Goal: Information Seeking & Learning: Find specific fact

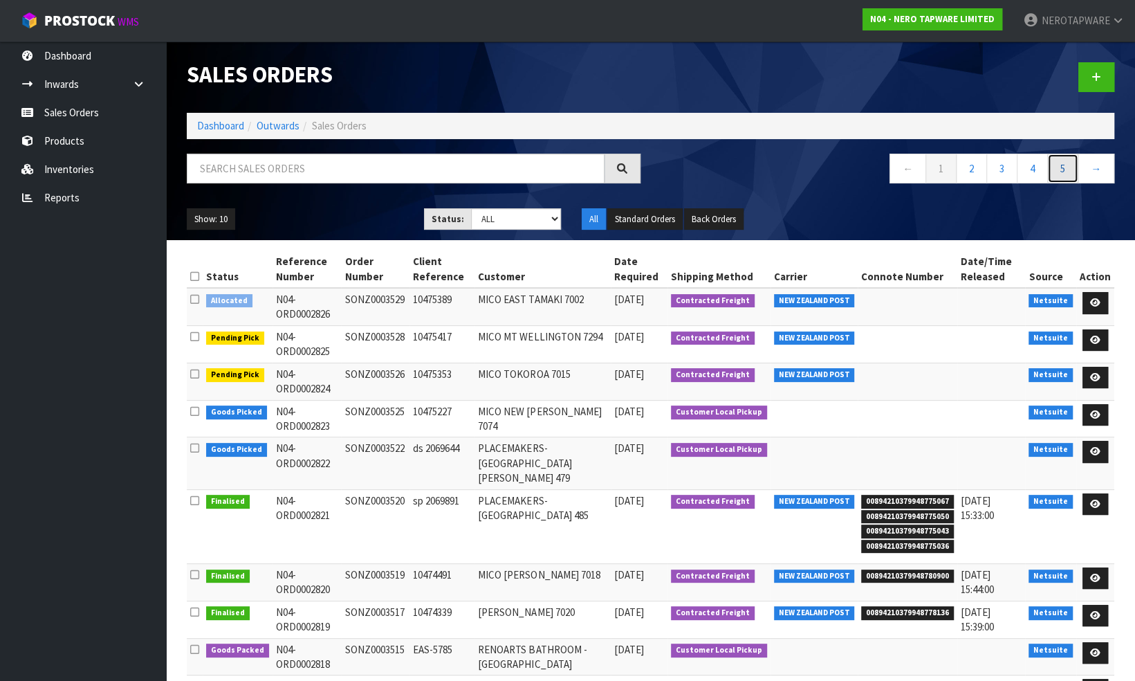
click at [1067, 166] on link "5" at bounding box center [1062, 169] width 31 height 30
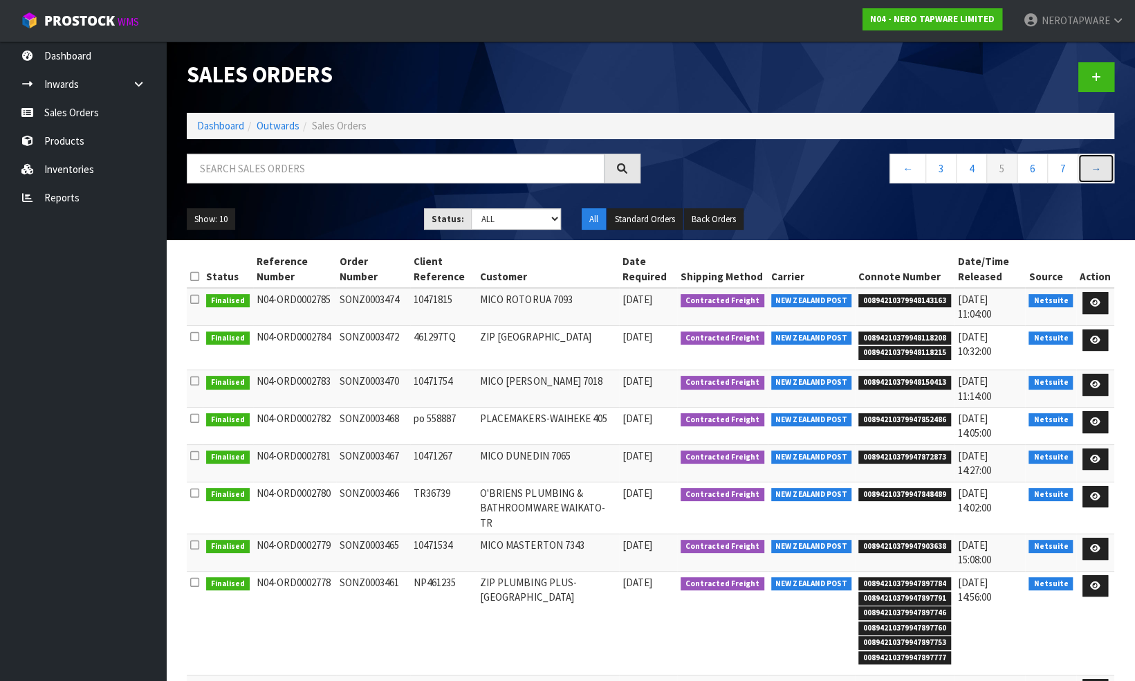
click at [1100, 169] on link "→" at bounding box center [1096, 169] width 37 height 30
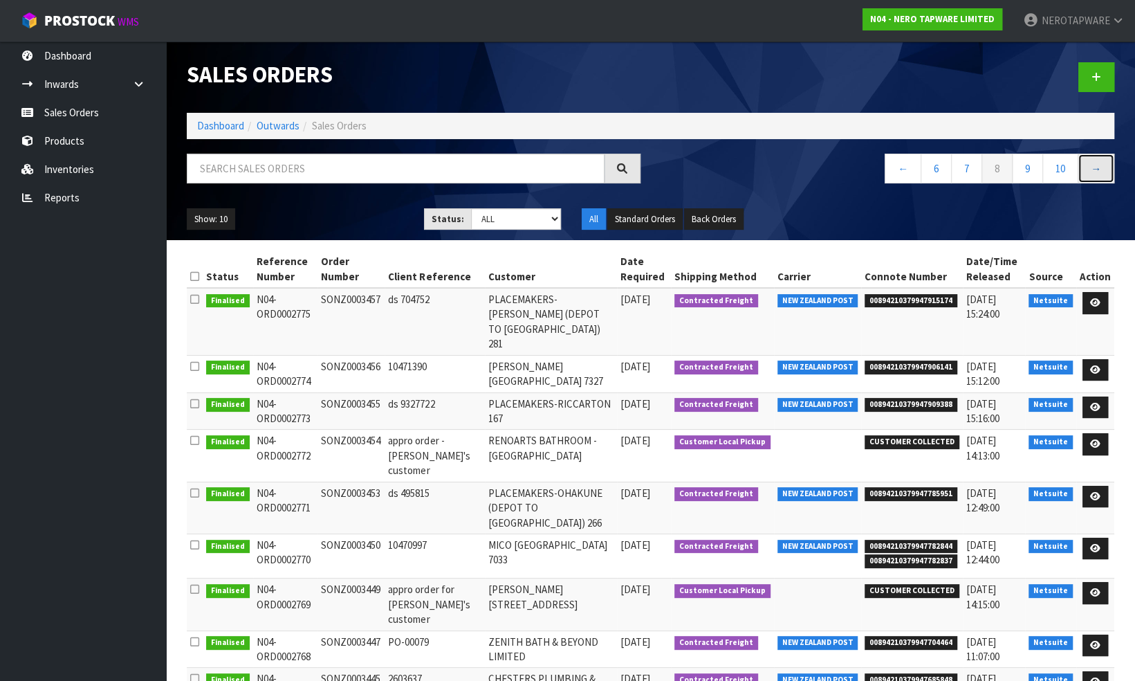
click at [1100, 169] on link "→" at bounding box center [1096, 169] width 37 height 30
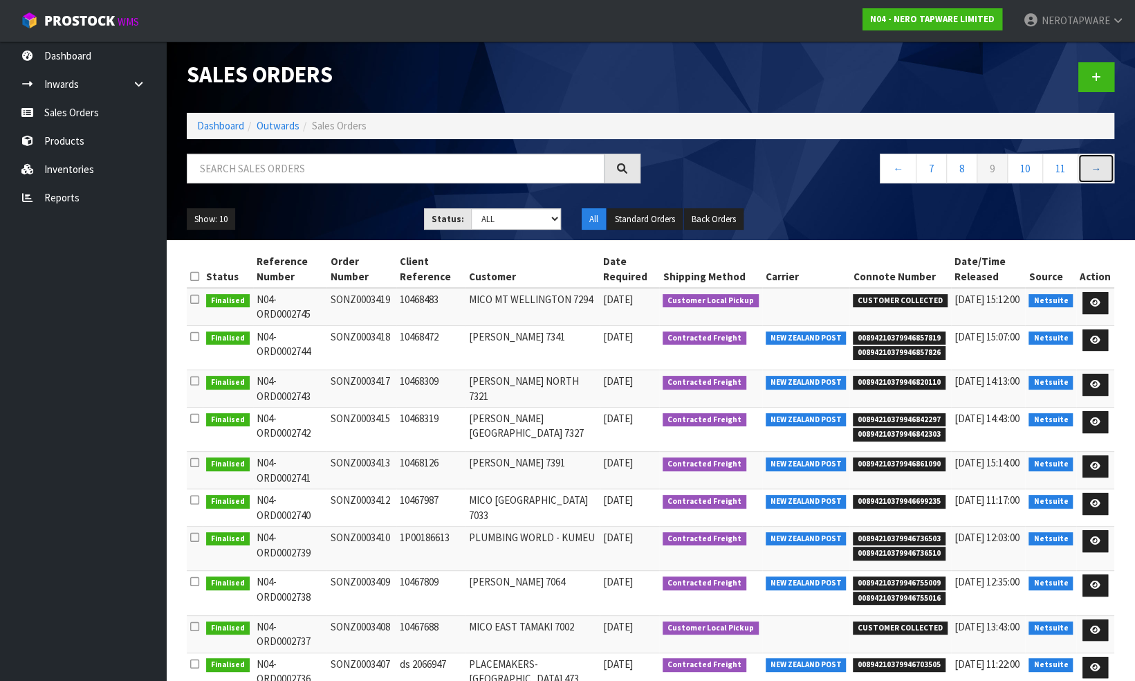
click at [1100, 169] on link "→" at bounding box center [1096, 169] width 37 height 30
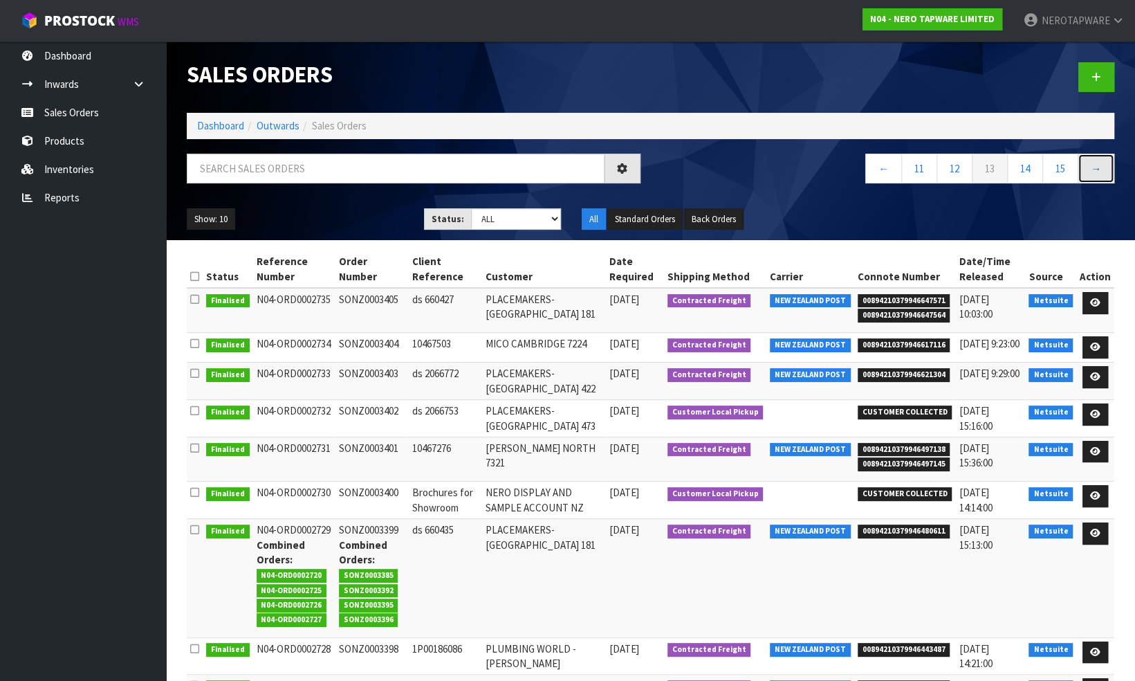
click at [1100, 169] on link "→" at bounding box center [1096, 169] width 37 height 30
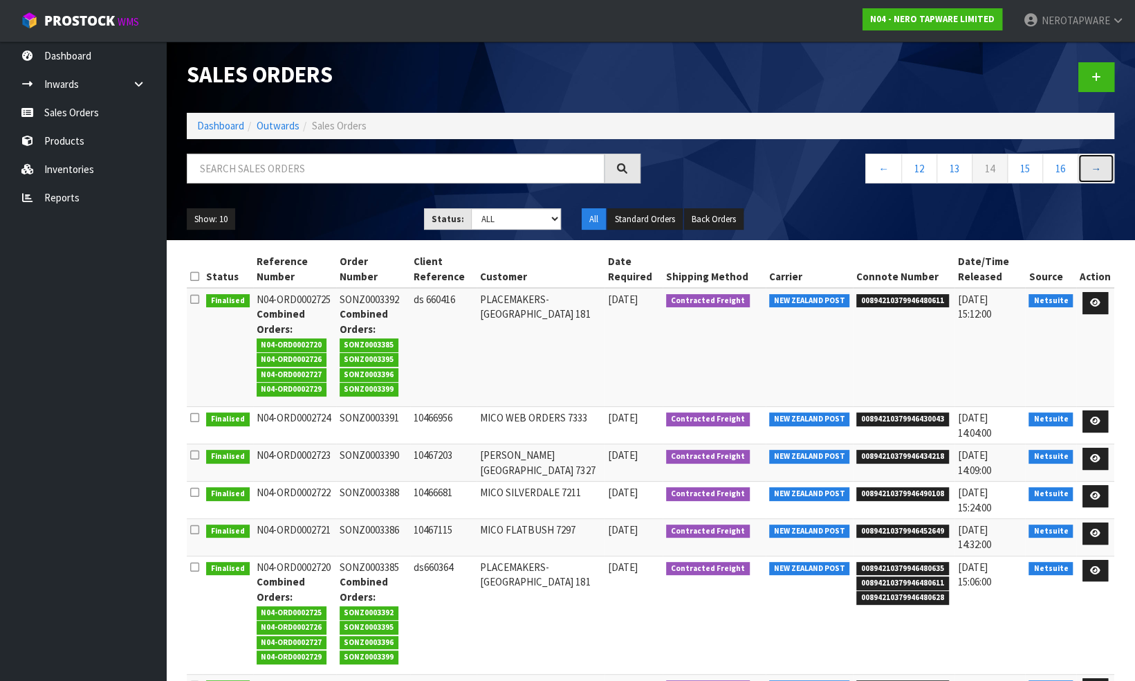
click at [1100, 169] on link "→" at bounding box center [1096, 169] width 37 height 30
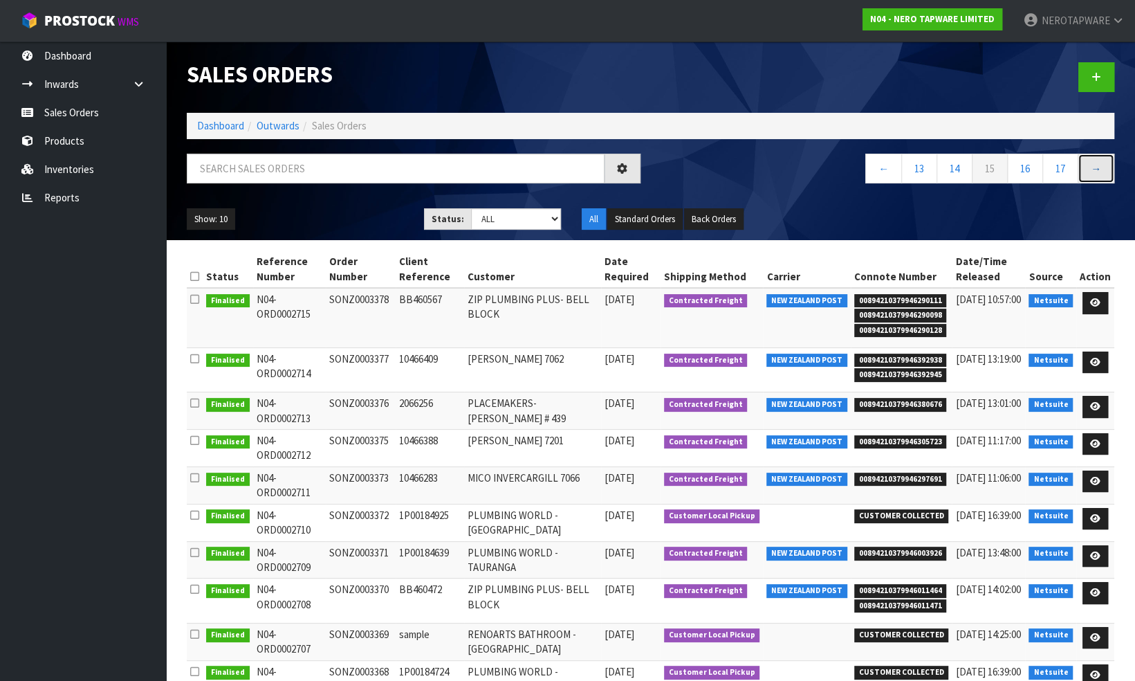
click at [1100, 169] on link "→" at bounding box center [1096, 169] width 37 height 30
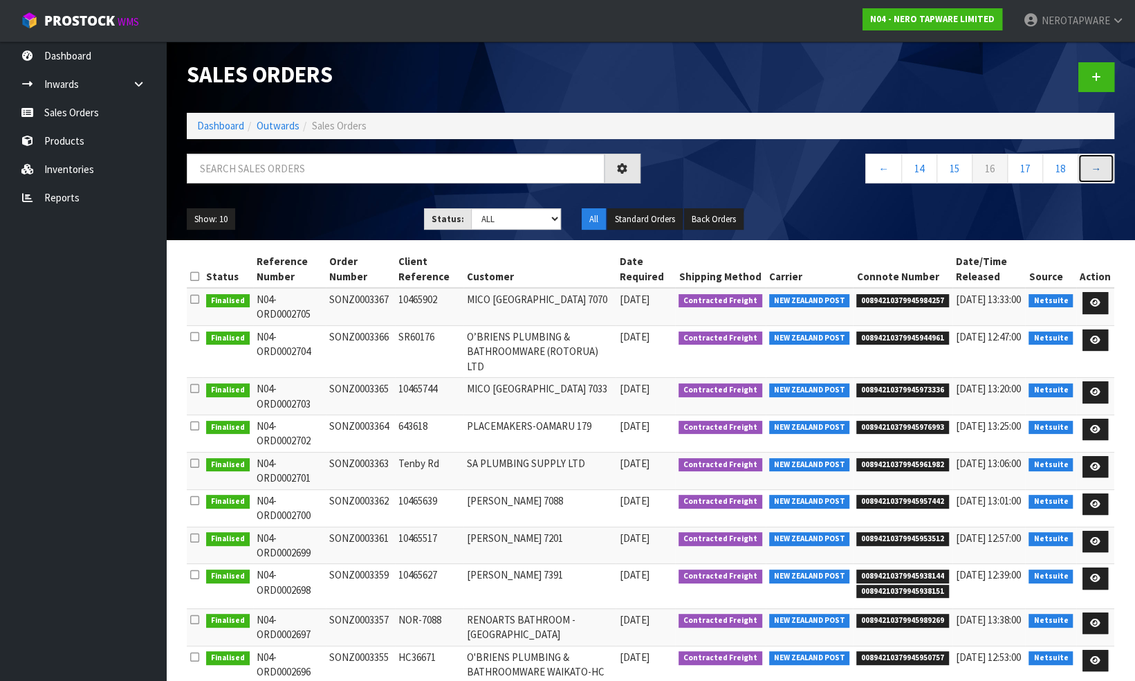
click at [1100, 169] on link "→" at bounding box center [1096, 169] width 37 height 30
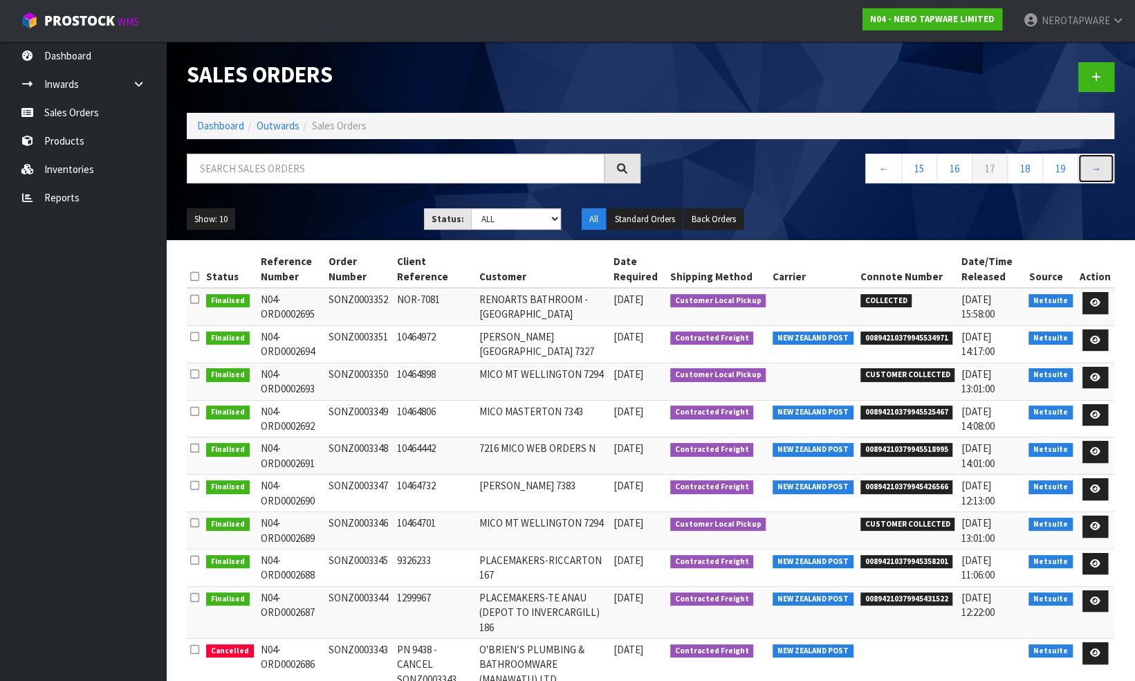
click at [1100, 169] on link "→" at bounding box center [1096, 169] width 37 height 30
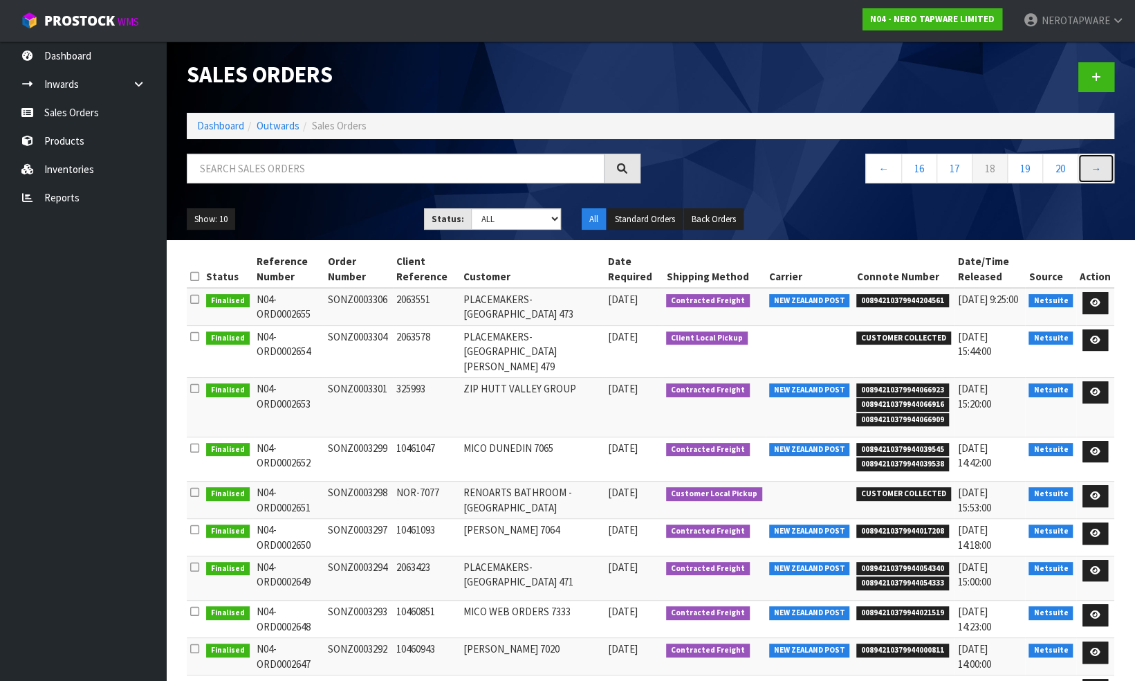
click at [1100, 169] on link "→" at bounding box center [1096, 169] width 37 height 30
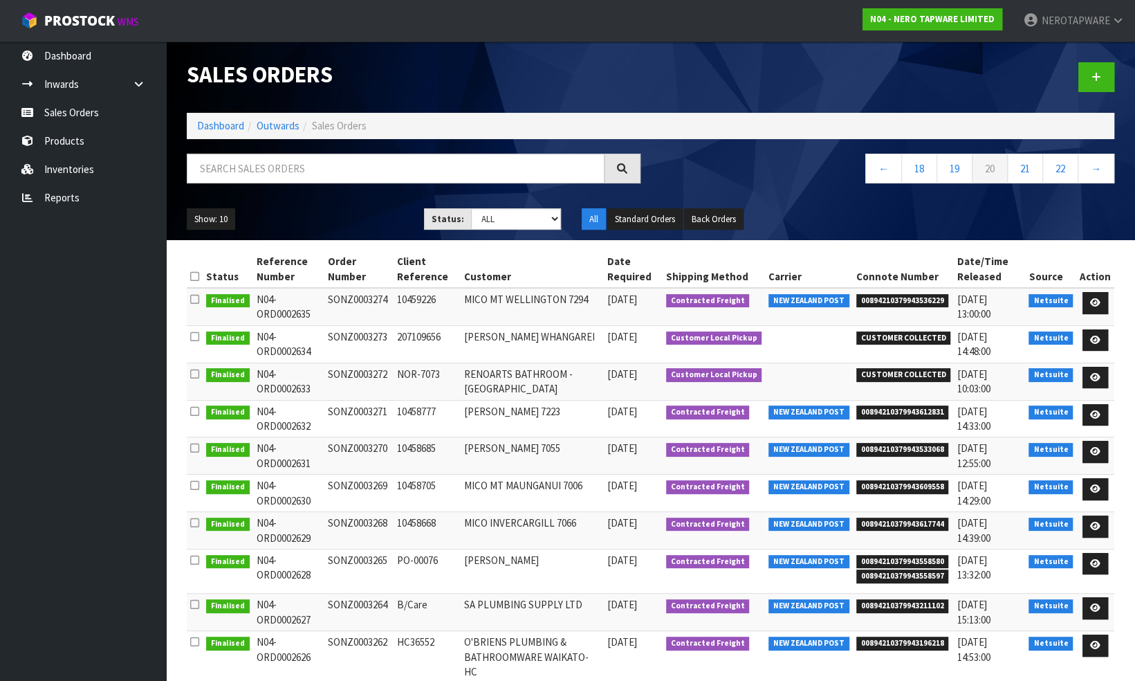
click at [902, 298] on span "00894210379943536229" at bounding box center [902, 301] width 93 height 14
copy span "00894210379943536229"
click at [357, 299] on td "SONZ0003274" at bounding box center [358, 306] width 69 height 37
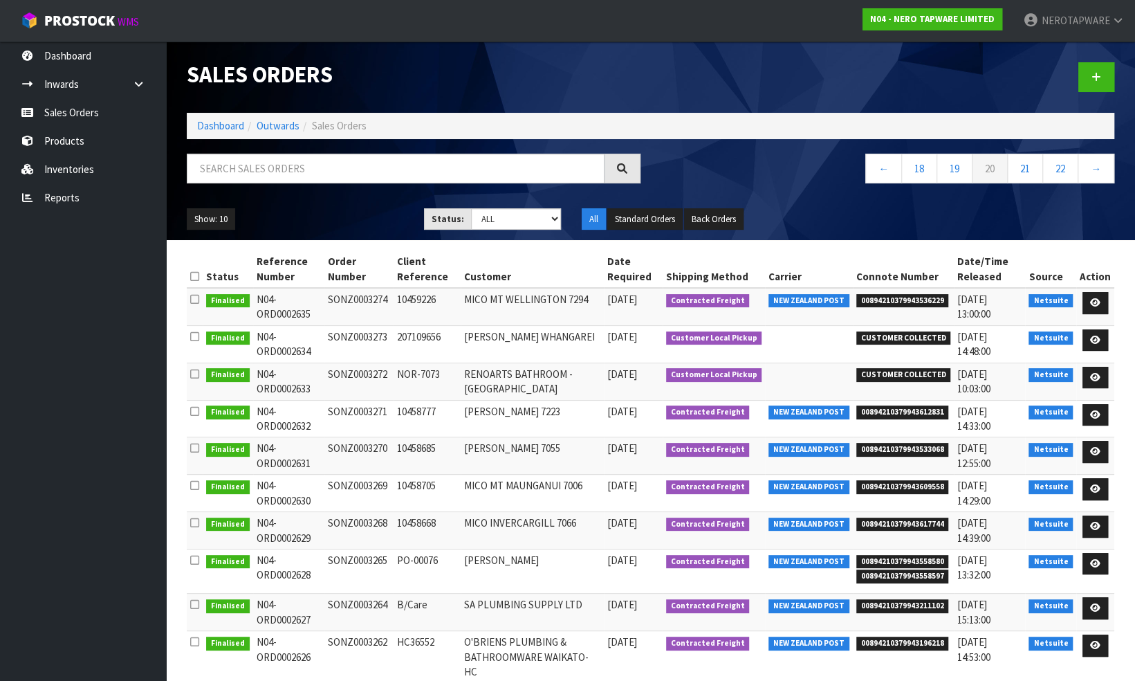
copy td "SONZ0003274"
click at [887, 407] on span "00894210379943612831" at bounding box center [902, 412] width 93 height 14
copy span "00894210379943612831"
click at [353, 410] on td "SONZ0003271" at bounding box center [358, 418] width 69 height 37
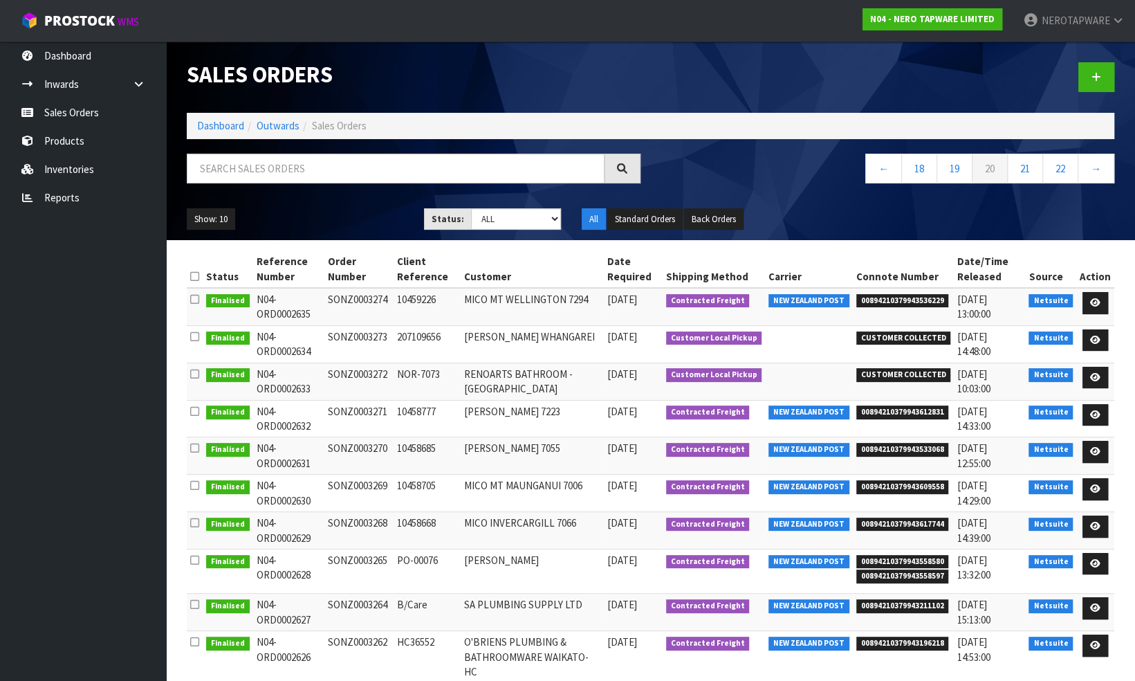
click at [353, 410] on td "SONZ0003271" at bounding box center [358, 418] width 69 height 37
copy td "SONZ0003271"
click at [906, 447] on span "00894210379943533068" at bounding box center [902, 450] width 93 height 14
copy span "00894210379943533068"
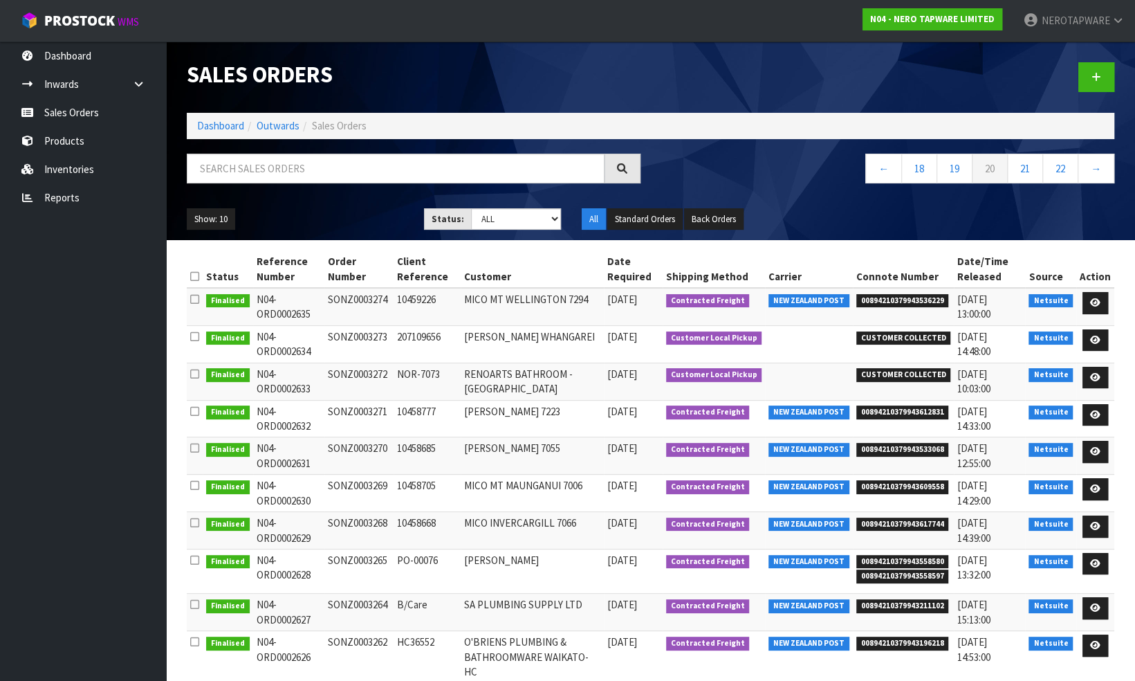
click at [373, 443] on td "SONZ0003270" at bounding box center [358, 455] width 69 height 37
copy td "SONZ0003270"
click at [886, 484] on span "00894210379943609558" at bounding box center [902, 487] width 93 height 14
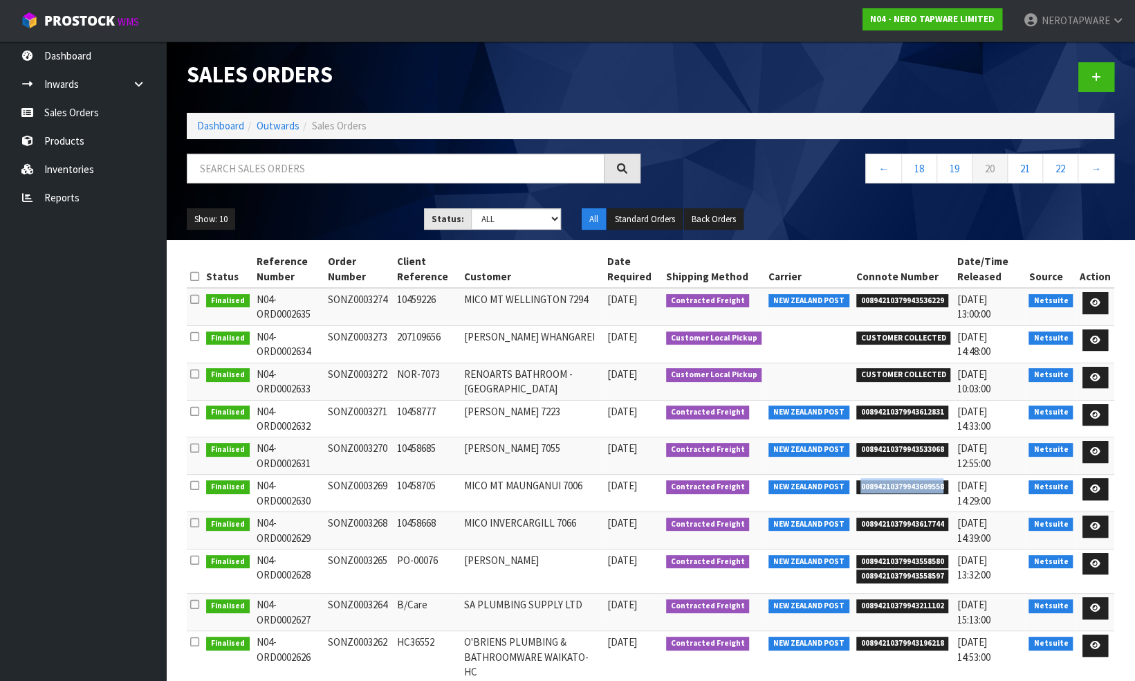
copy span "00894210379943609558"
click at [352, 482] on td "SONZ0003269" at bounding box center [358, 493] width 69 height 37
copy td "SONZ0003269"
